Goal: Transaction & Acquisition: Purchase product/service

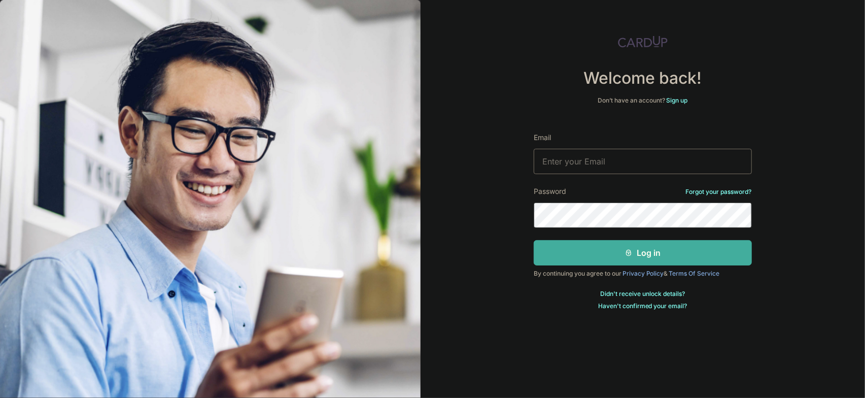
type input "[EMAIL_ADDRESS][DOMAIN_NAME]"
click at [605, 251] on button "Log in" at bounding box center [643, 252] width 218 height 25
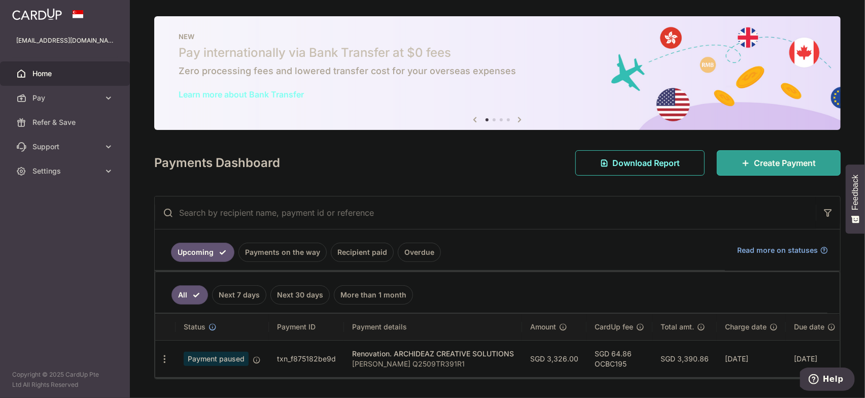
scroll to position [30, 0]
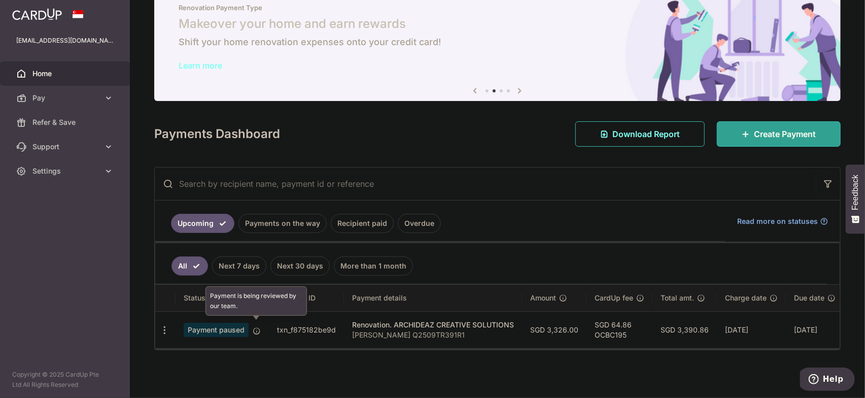
click at [254, 327] on icon at bounding box center [257, 331] width 8 height 8
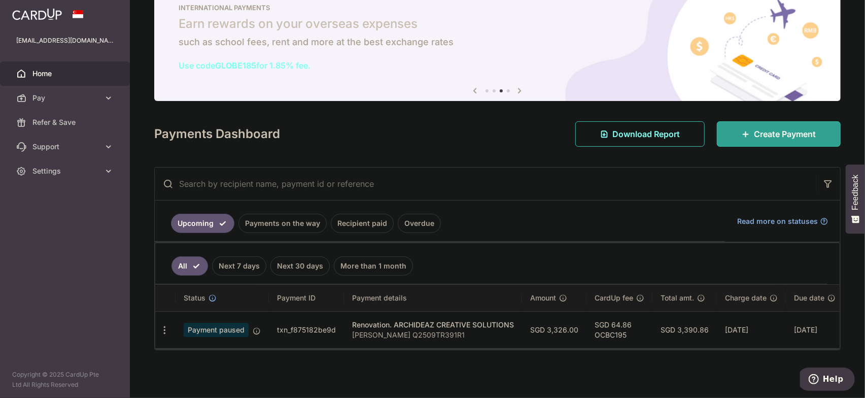
click at [290, 217] on link "Payments on the way" at bounding box center [282, 223] width 88 height 19
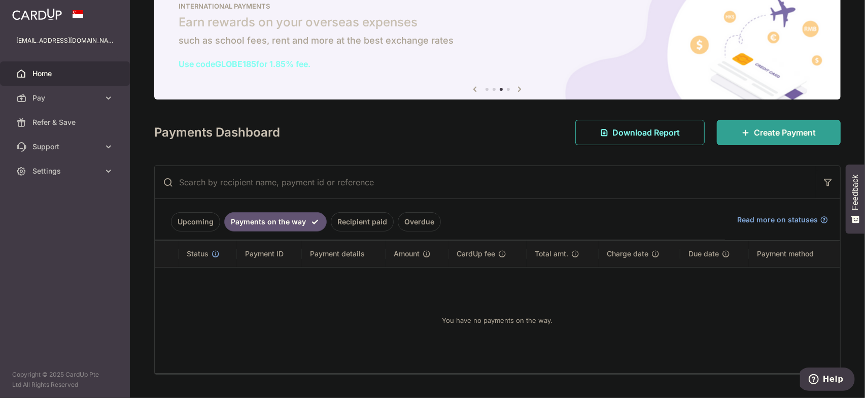
click at [361, 219] on link "Recipient paid" at bounding box center [362, 221] width 63 height 19
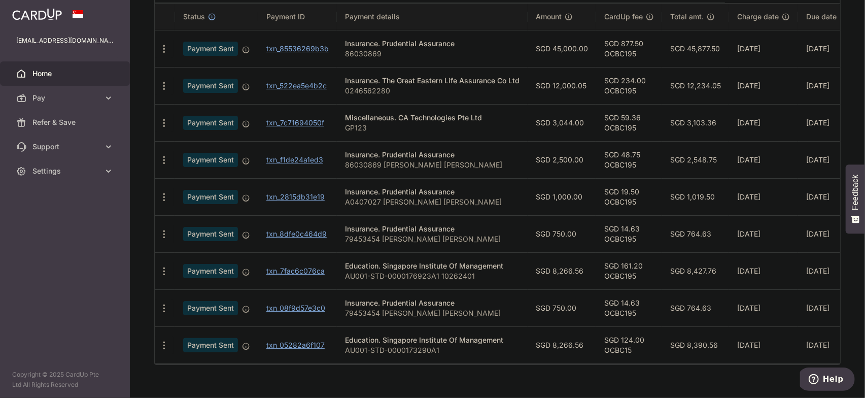
scroll to position [233, 0]
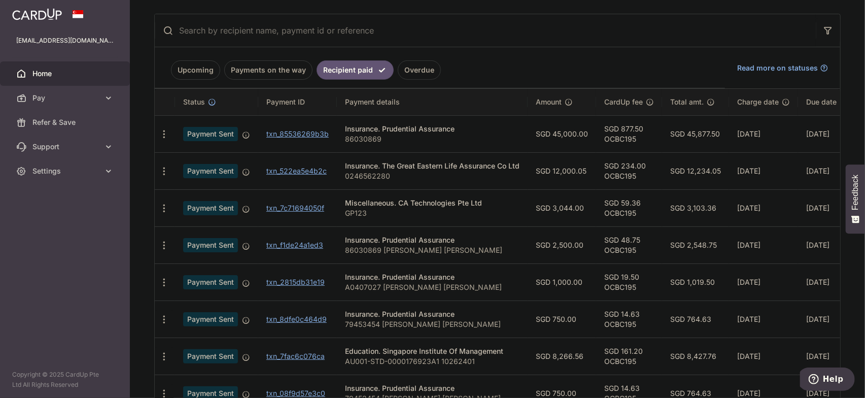
click at [409, 68] on link "Overdue" at bounding box center [419, 69] width 43 height 19
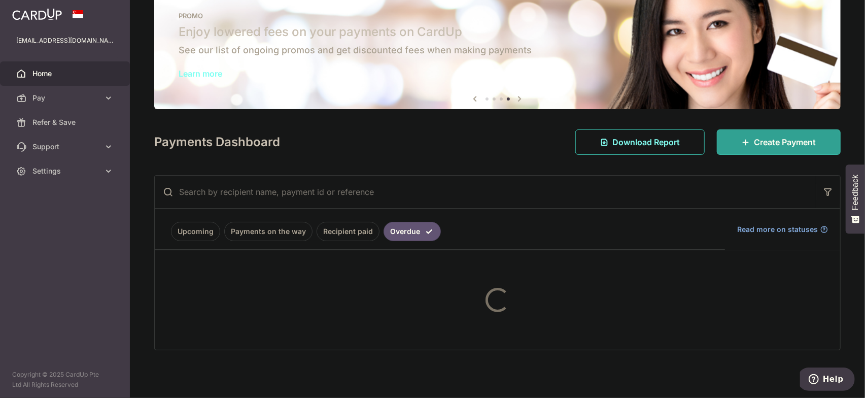
scroll to position [53, 0]
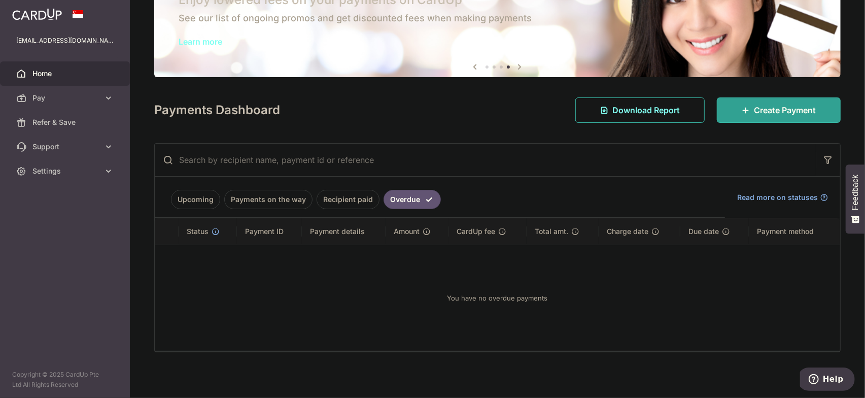
click at [186, 198] on link "Upcoming" at bounding box center [195, 199] width 49 height 19
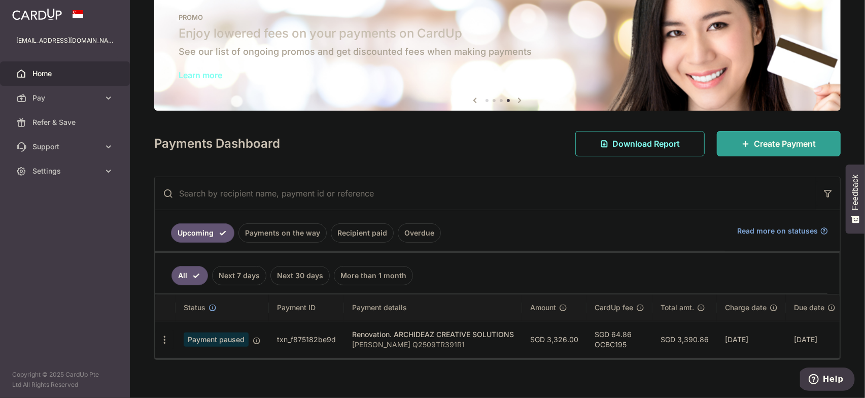
scroll to position [30, 0]
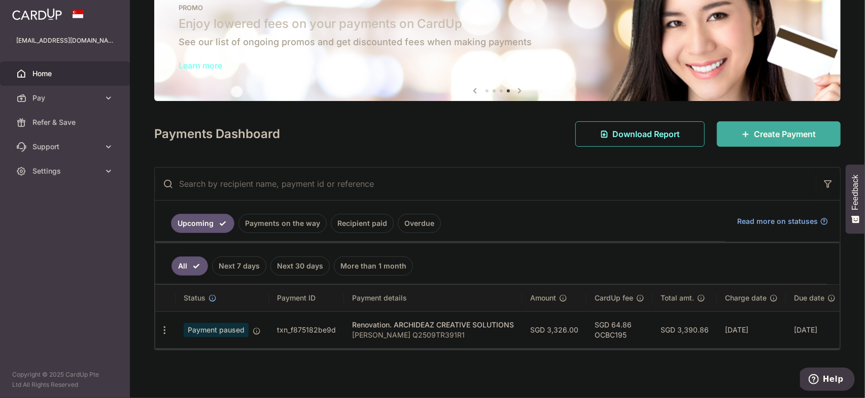
click at [770, 131] on span "Create Payment" at bounding box center [785, 134] width 62 height 12
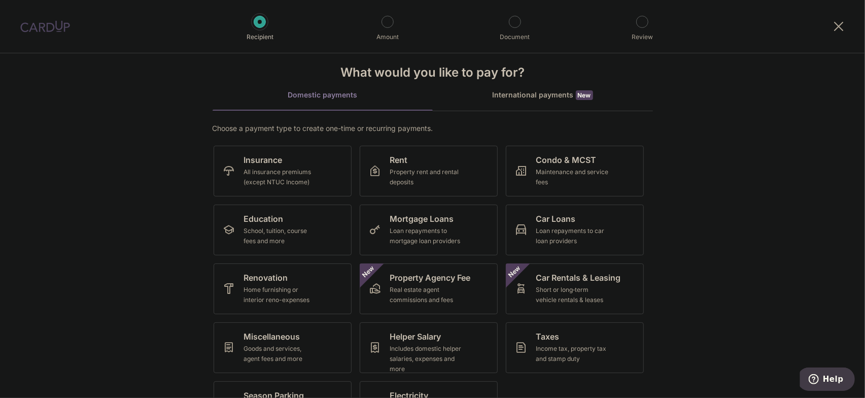
scroll to position [56, 0]
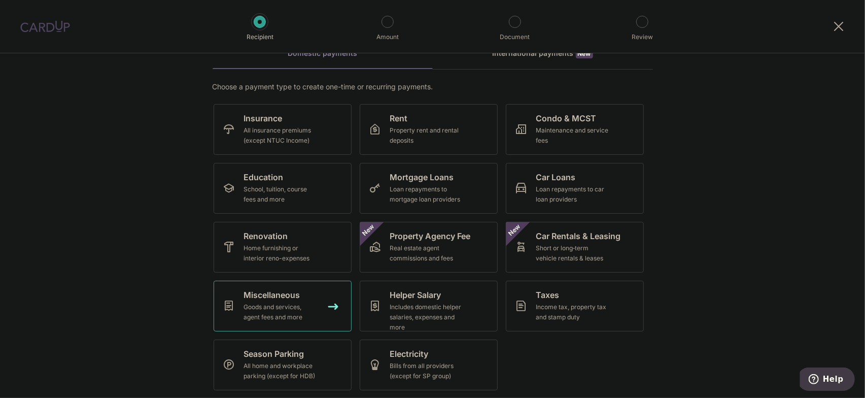
click at [285, 308] on div "Goods and services, agent fees and more" at bounding box center [280, 312] width 73 height 20
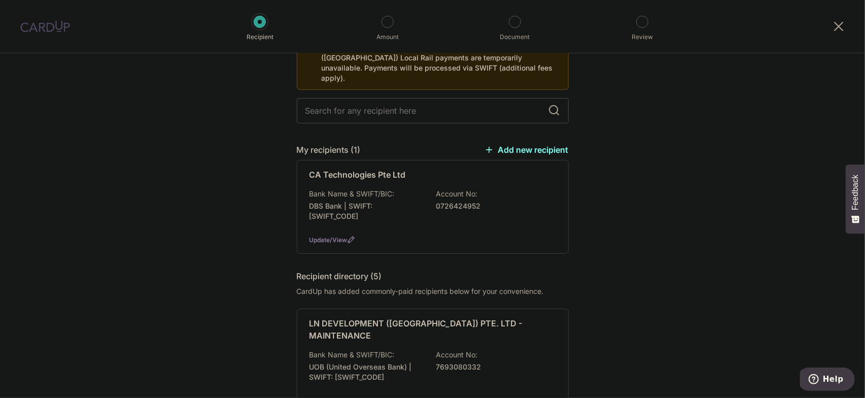
scroll to position [101, 0]
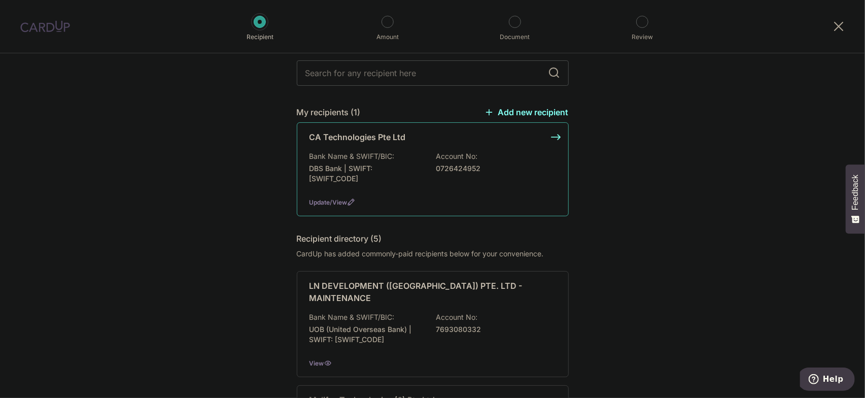
click at [556, 123] on div "CA Technologies Pte Ltd Bank Name & SWIFT/BIC: DBS Bank | SWIFT: DBSSSGSGXXX Ac…" at bounding box center [433, 169] width 272 height 94
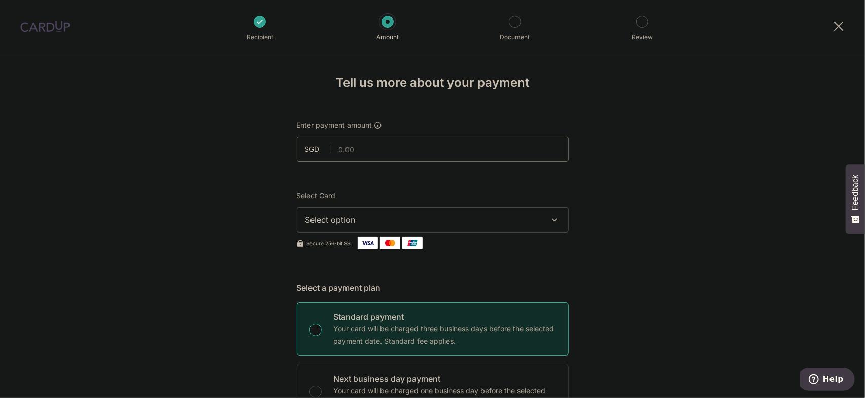
click at [369, 149] on input "text" at bounding box center [433, 148] width 272 height 25
click at [386, 139] on input "text" at bounding box center [433, 148] width 272 height 25
type input "760.00"
click at [532, 221] on span "Select option" at bounding box center [423, 220] width 236 height 12
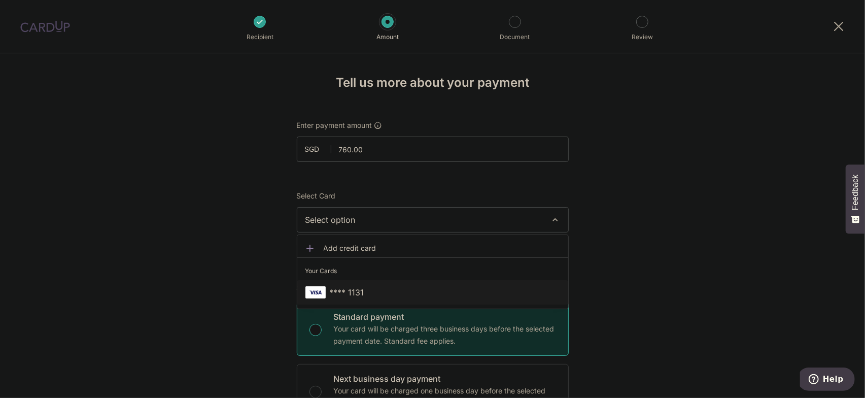
click at [361, 290] on span "**** 1131" at bounding box center [432, 292] width 255 height 12
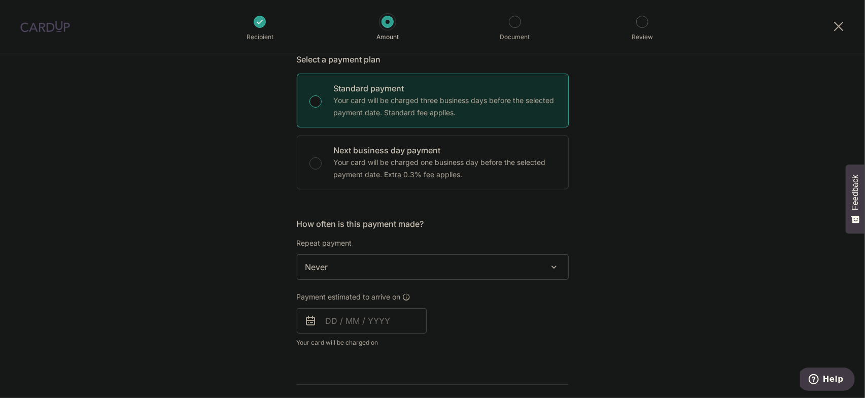
scroll to position [254, 0]
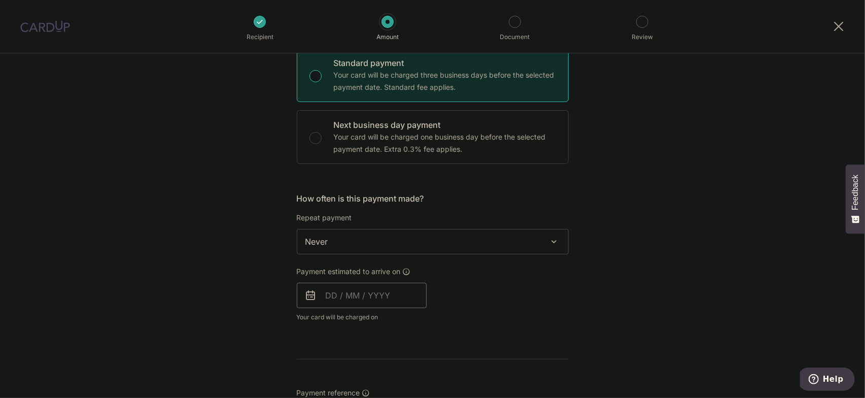
click at [392, 295] on input "text" at bounding box center [362, 295] width 130 height 25
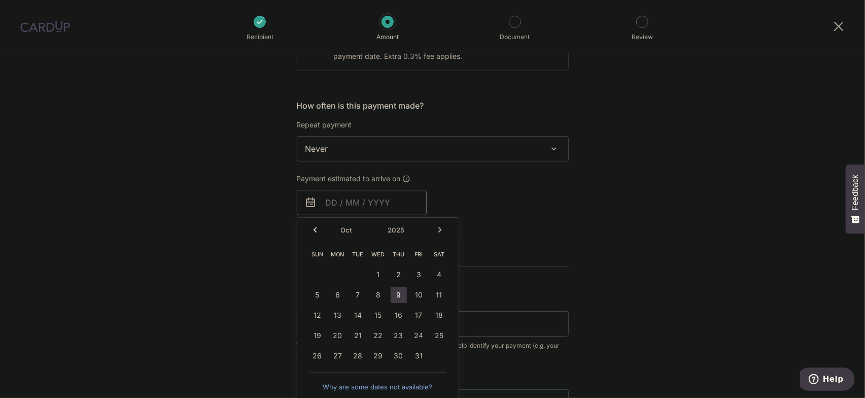
scroll to position [355, 0]
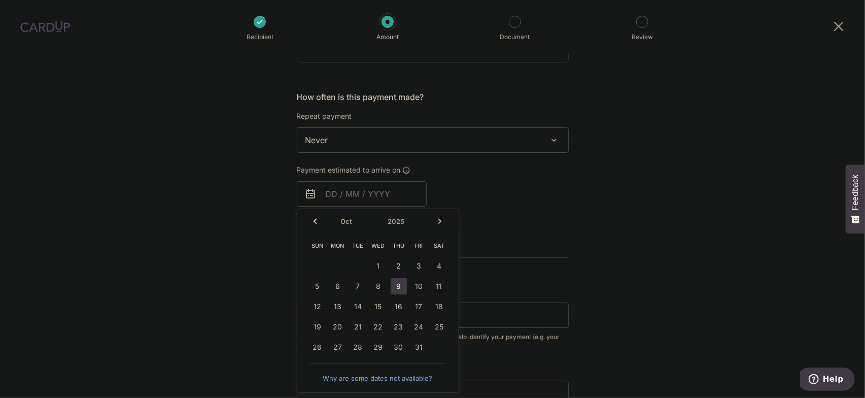
click at [398, 284] on link "9" at bounding box center [399, 286] width 16 height 16
type input "[DATE]"
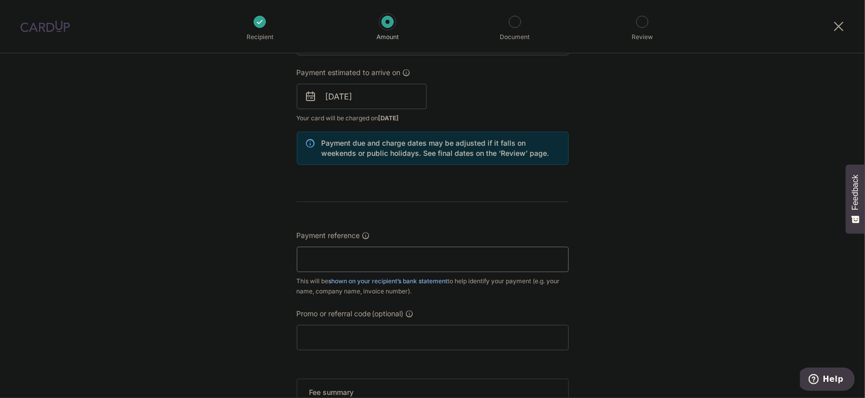
scroll to position [456, 0]
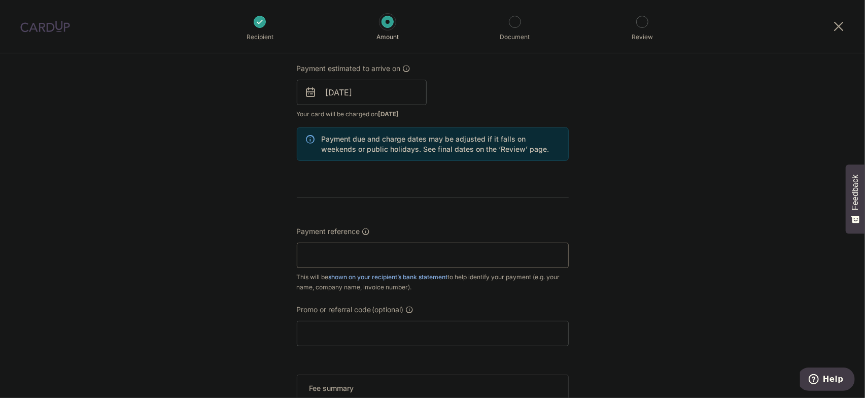
paste input "K202 5 5 7 1"
click at [347, 253] on input "K202 5 5 7 1" at bounding box center [433, 254] width 272 height 25
click at [341, 253] on input "K202 5 5 71" at bounding box center [433, 254] width 272 height 25
click at [333, 252] on input "K202 5 571" at bounding box center [433, 254] width 272 height 25
click at [325, 251] on input "K202 5571" at bounding box center [433, 254] width 272 height 25
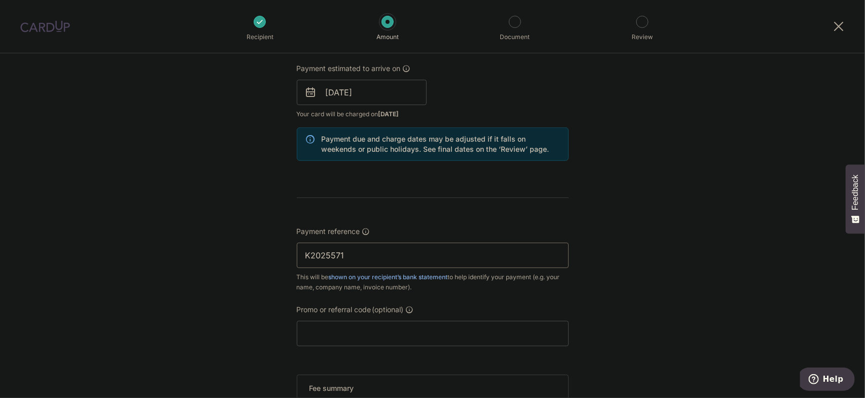
type input "K2025571"
click at [672, 271] on div "Tell us more about your payment Enter payment amount SGD 760.00 760.00 Select C…" at bounding box center [432, 76] width 865 height 959
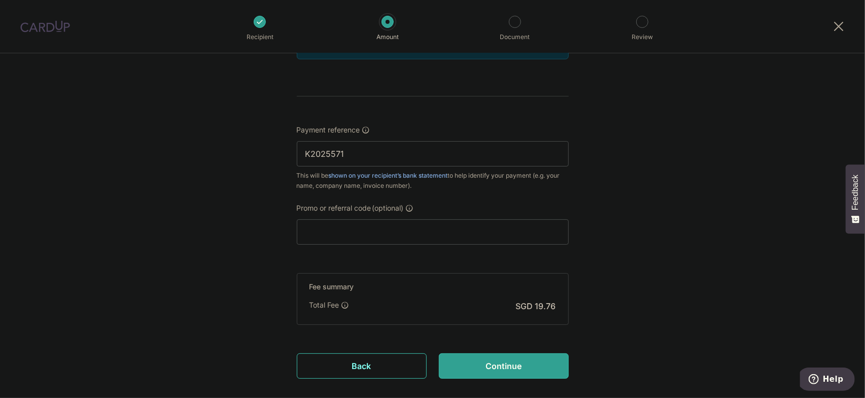
scroll to position [507, 0]
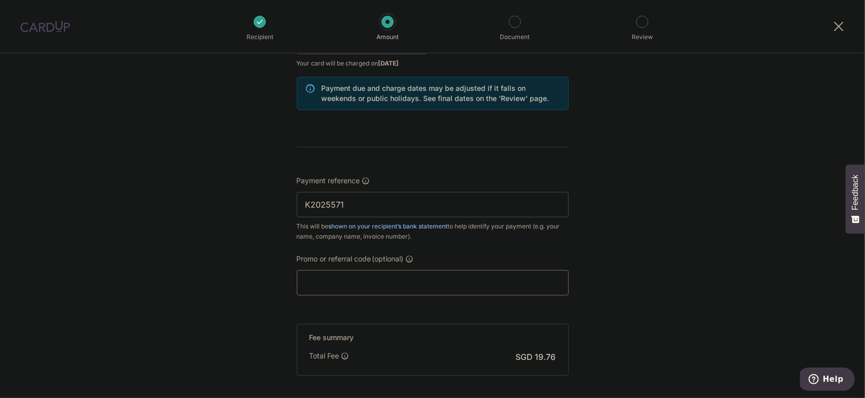
paste input "OCBC195"
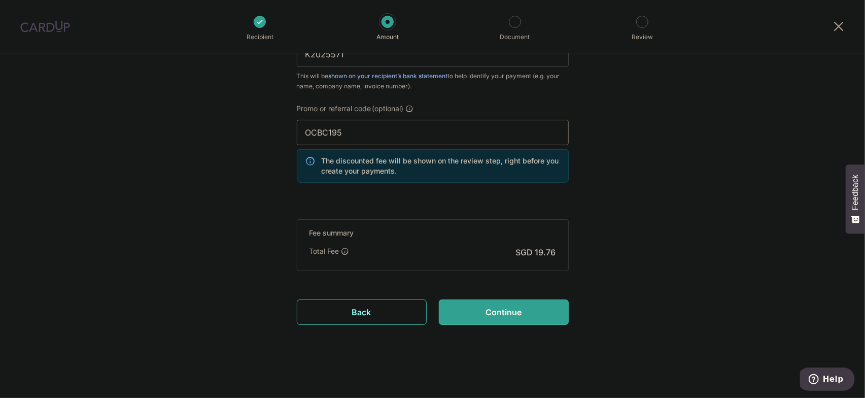
type input "OCBC195"
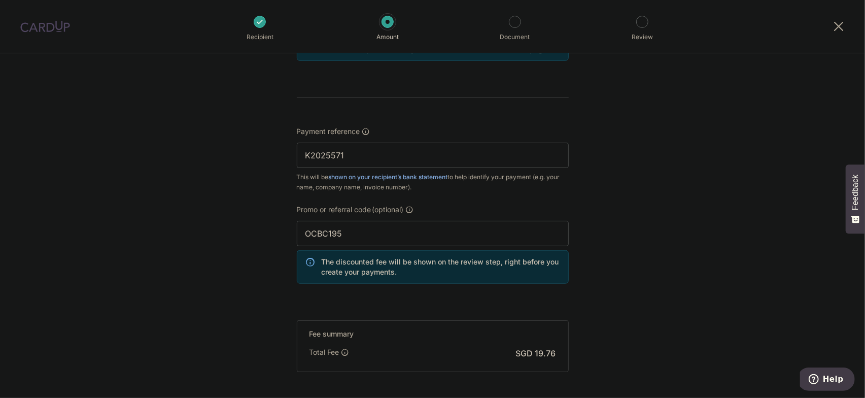
scroll to position [657, 0]
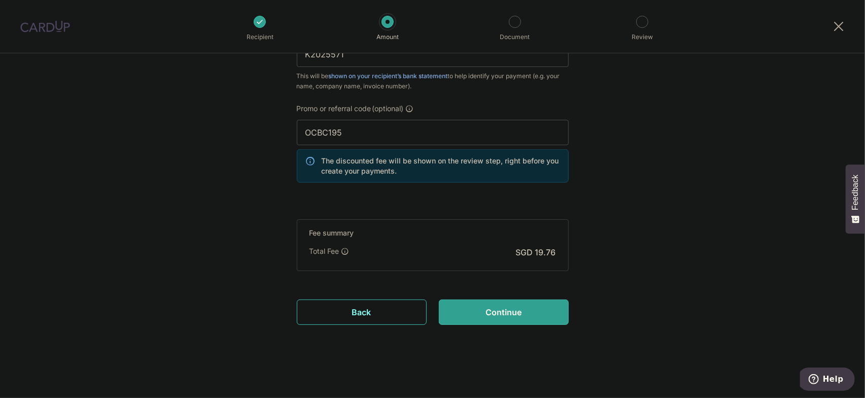
click at [526, 311] on input "Continue" at bounding box center [504, 311] width 130 height 25
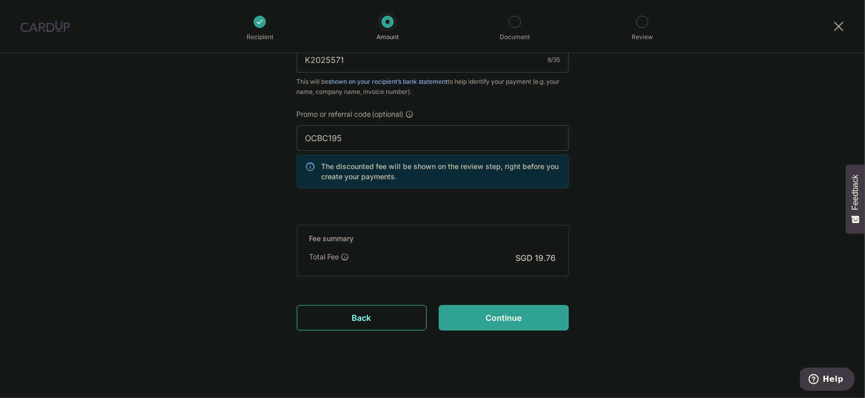
scroll to position [657, 0]
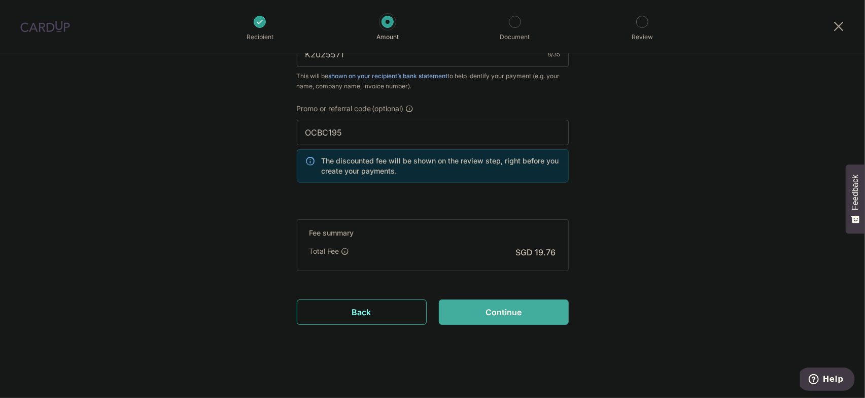
click at [491, 307] on input "Continue" at bounding box center [504, 311] width 130 height 25
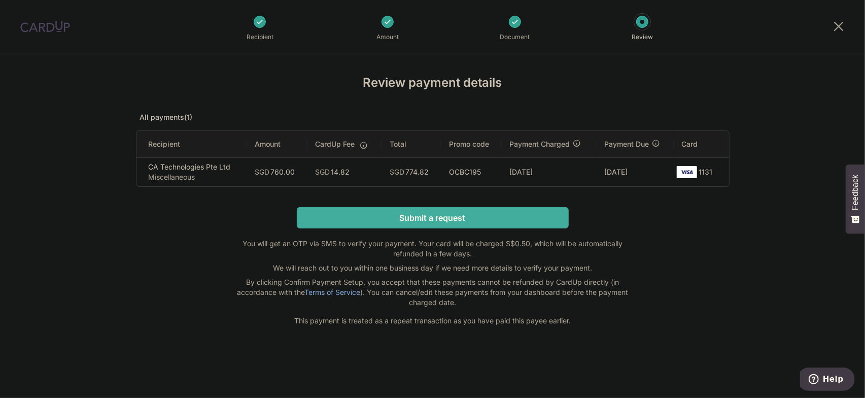
click at [467, 214] on input "Submit a request" at bounding box center [433, 217] width 272 height 21
